Goal: Browse casually

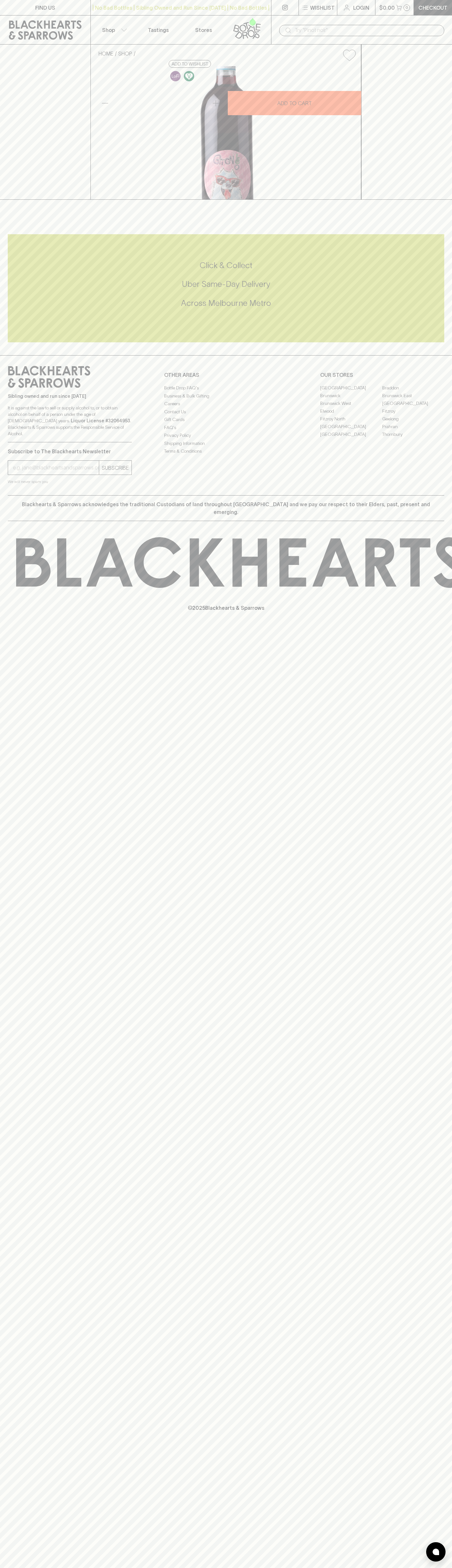
click at [434, 200] on div "HOME SHOP Sindi [PERSON_NAME] 2023 $45.00 Add to wishlist 10% discount when pur…" at bounding box center [226, 122] width 452 height 155
click at [47, 1568] on html "FIND US | No Bad Bottles | Sibling Owned and Run Since [DATE] | No Bad Bottles …" at bounding box center [226, 784] width 452 height 1568
click at [30, 29] on icon at bounding box center [45, 30] width 81 height 19
